Goal: Task Accomplishment & Management: Manage account settings

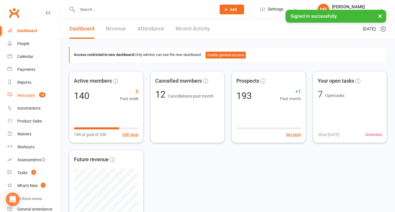
click at [23, 94] on div "Messages" at bounding box center [26, 95] width 18 height 5
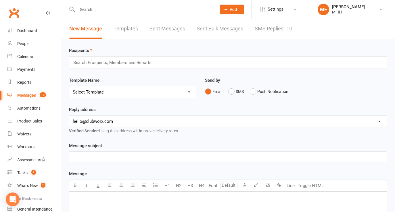
click at [275, 28] on link "SMS Replies 10" at bounding box center [273, 29] width 37 height 20
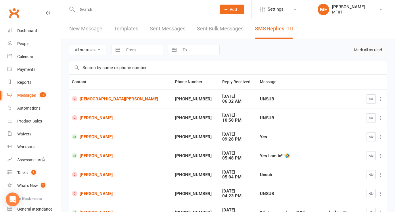
click at [377, 49] on button "Mark all as read" at bounding box center [368, 50] width 38 height 10
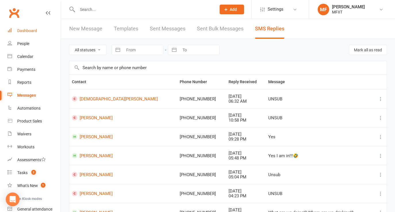
click at [24, 31] on div "Dashboard" at bounding box center [27, 30] width 20 height 5
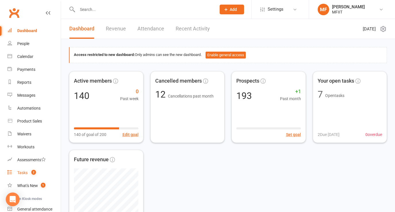
click at [23, 173] on div "Tasks" at bounding box center [22, 173] width 10 height 5
